Goal: Obtain resource: Obtain resource

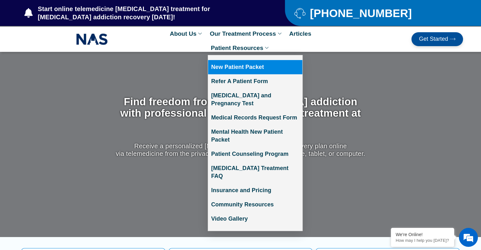
click at [244, 69] on link "New Patient Packet" at bounding box center [255, 67] width 94 height 14
click at [234, 65] on link "New Patient Packet" at bounding box center [255, 67] width 94 height 14
